Goal: Find specific page/section: Find specific page/section

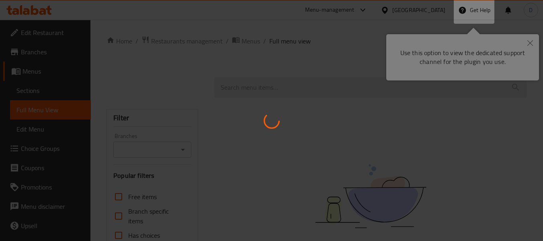
click at [528, 39] on div at bounding box center [271, 120] width 543 height 241
click at [304, 33] on div at bounding box center [271, 120] width 543 height 241
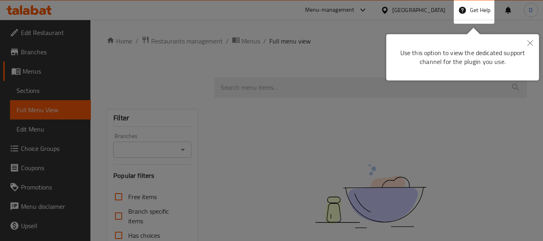
click at [531, 44] on icon "Close" at bounding box center [530, 43] width 6 height 6
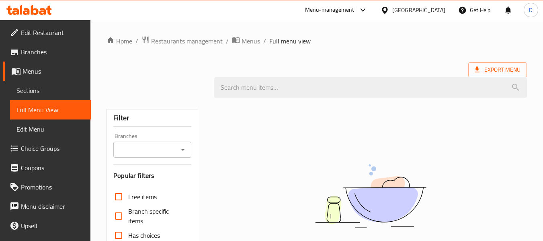
click at [392, 6] on div at bounding box center [387, 10] width 12 height 9
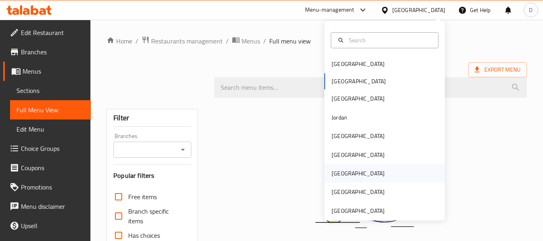
click at [349, 171] on div "[GEOGRAPHIC_DATA]" at bounding box center [384, 173] width 121 height 18
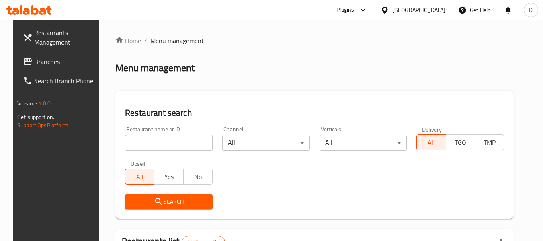
click at [47, 59] on span "Branches" at bounding box center [66, 62] width 64 height 10
